Goal: Go to known website: Access a specific website the user already knows

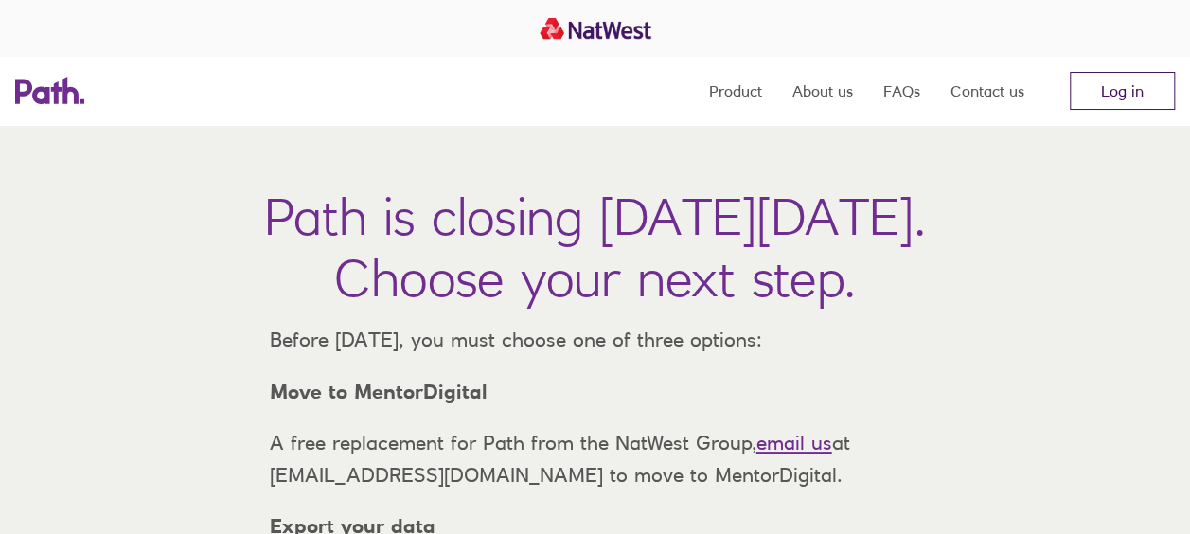
click at [1117, 104] on link "Log in" at bounding box center [1121, 91] width 105 height 38
click at [1122, 38] on div at bounding box center [595, 28] width 1190 height 57
click at [1130, 92] on link "Log in" at bounding box center [1121, 91] width 105 height 38
